Goal: Transaction & Acquisition: Purchase product/service

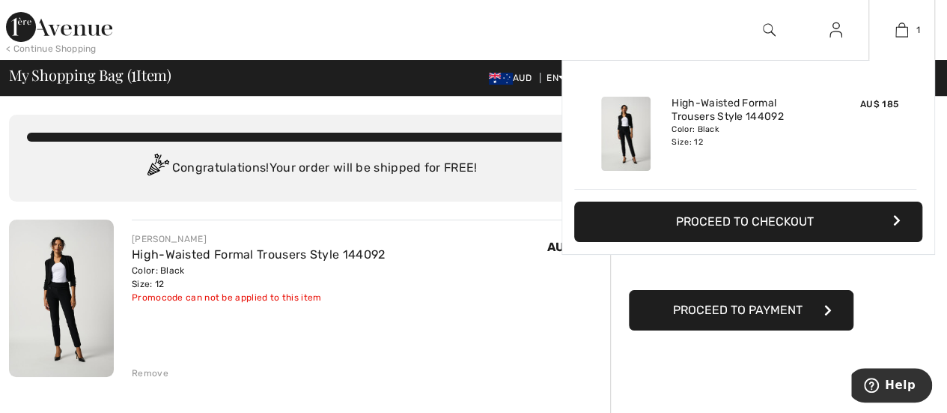
click at [773, 220] on button "Proceed to Checkout" at bounding box center [748, 221] width 348 height 40
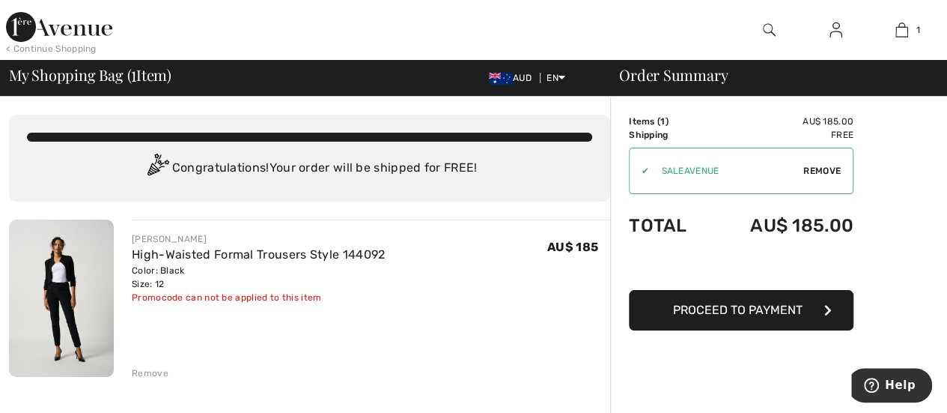
click at [710, 314] on span "Proceed to Payment" at bounding box center [738, 310] width 130 height 14
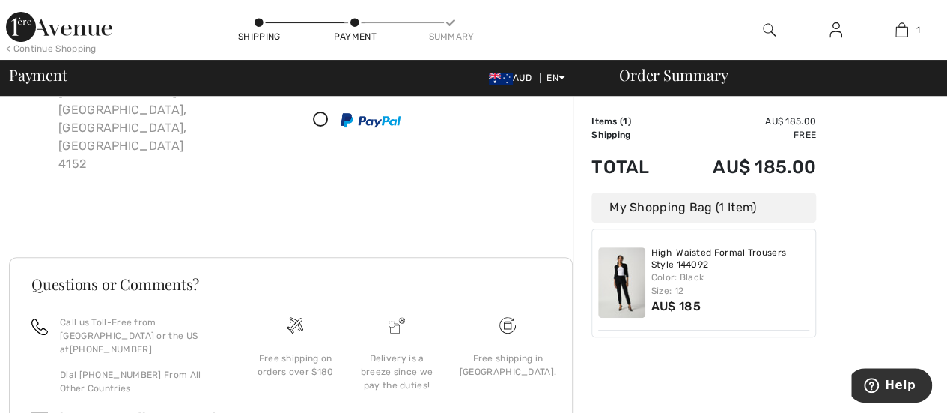
scroll to position [204, 0]
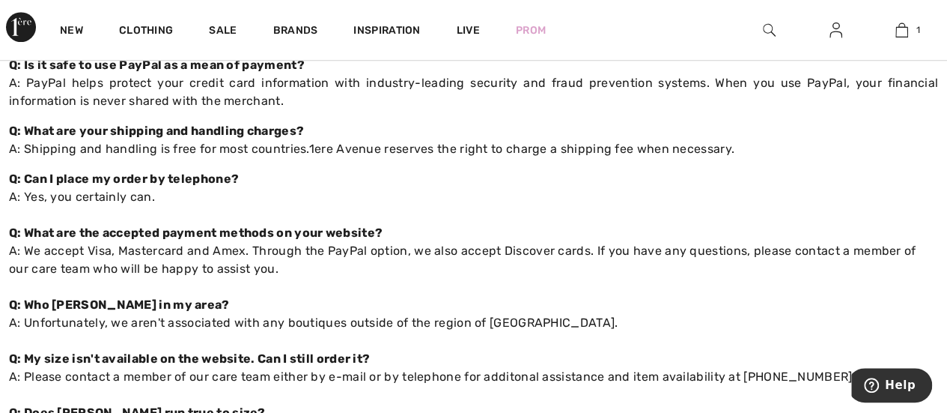
scroll to position [749, 0]
